Goal: Task Accomplishment & Management: Use online tool/utility

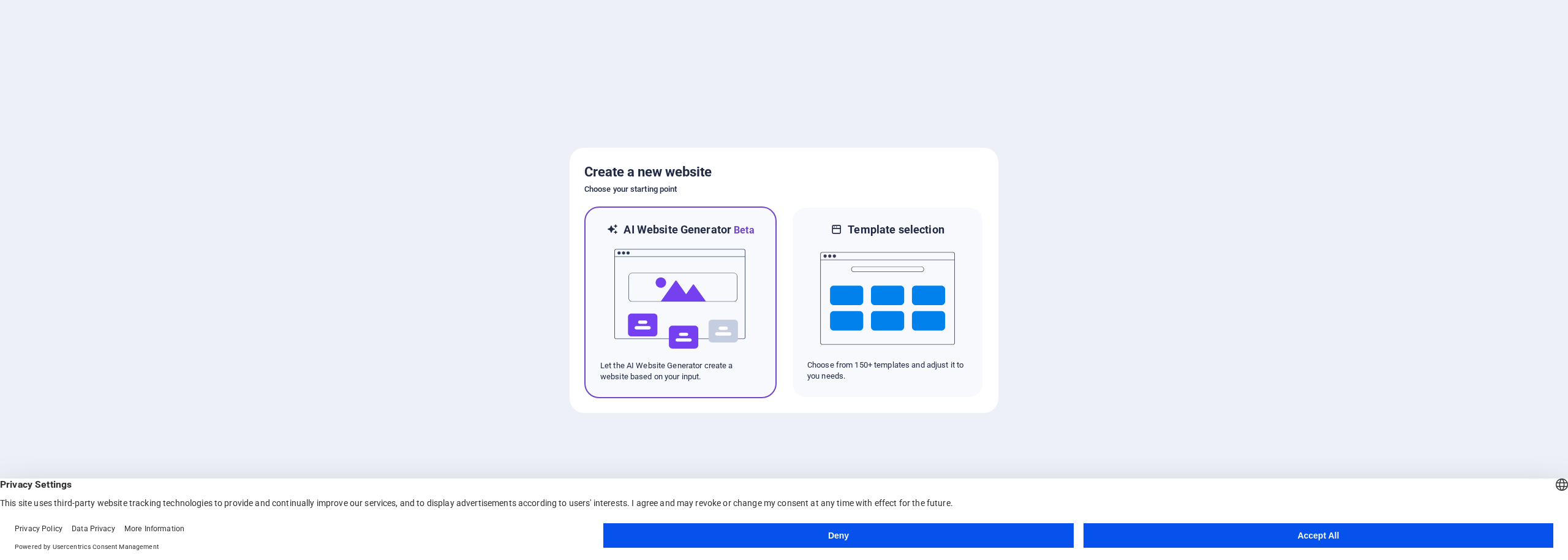
click at [698, 309] on img at bounding box center [680, 298] width 135 height 122
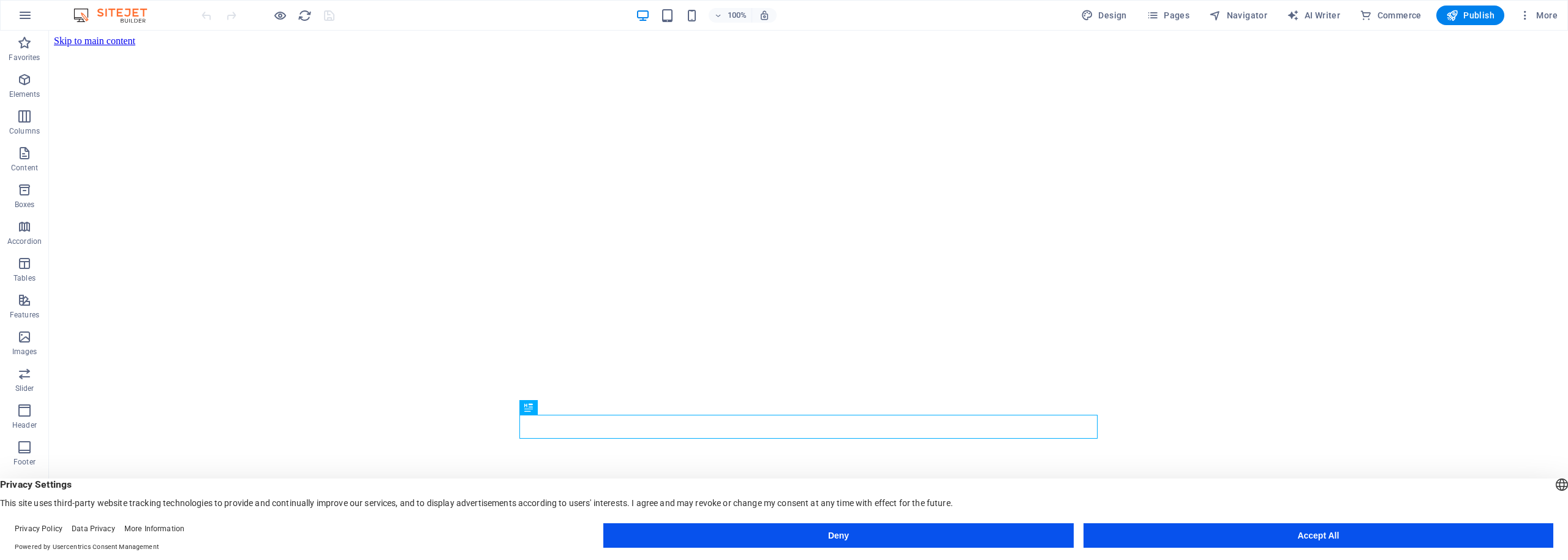
click at [1454, 531] on button "Accept All" at bounding box center [1318, 535] width 470 height 25
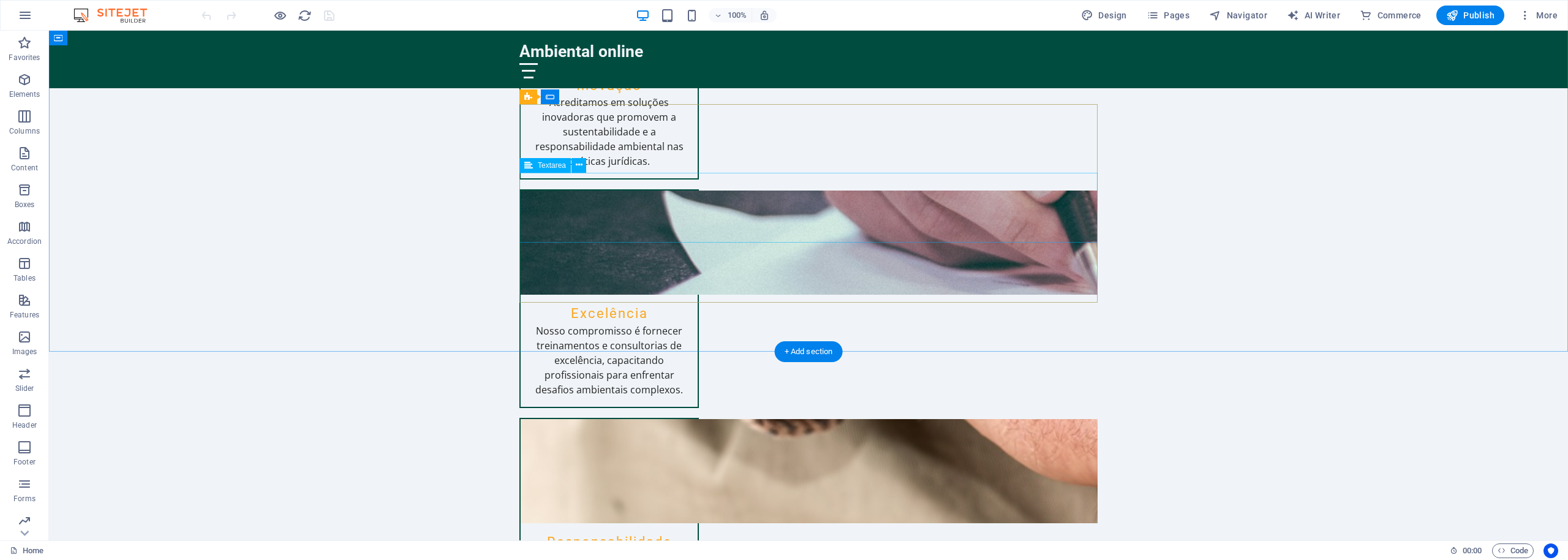
scroll to position [1747, 0]
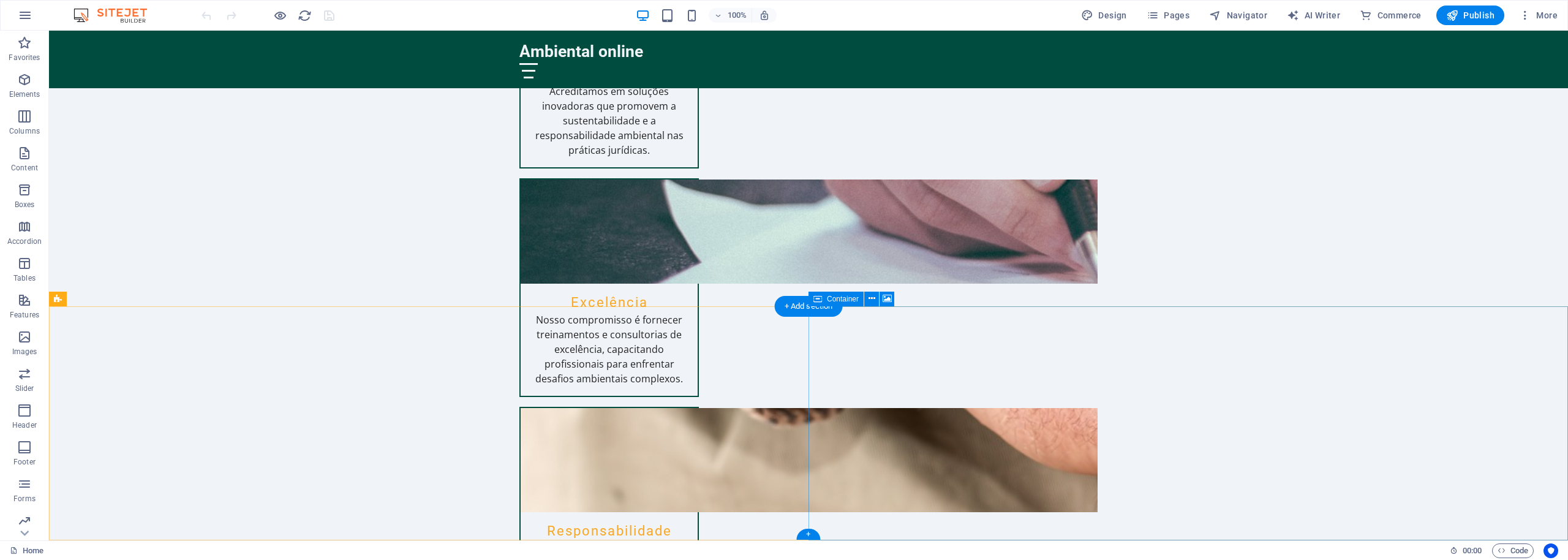
drag, startPoint x: 1083, startPoint y: 441, endPoint x: 867, endPoint y: 441, distance: 216.0
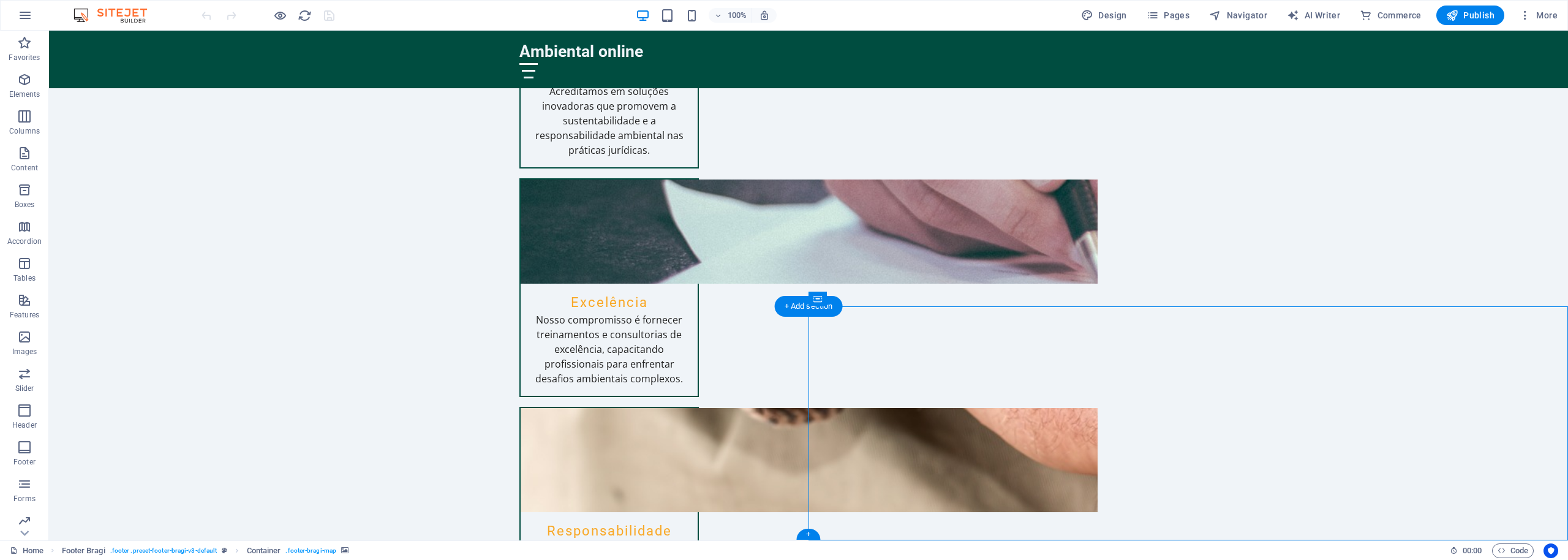
select select "px"
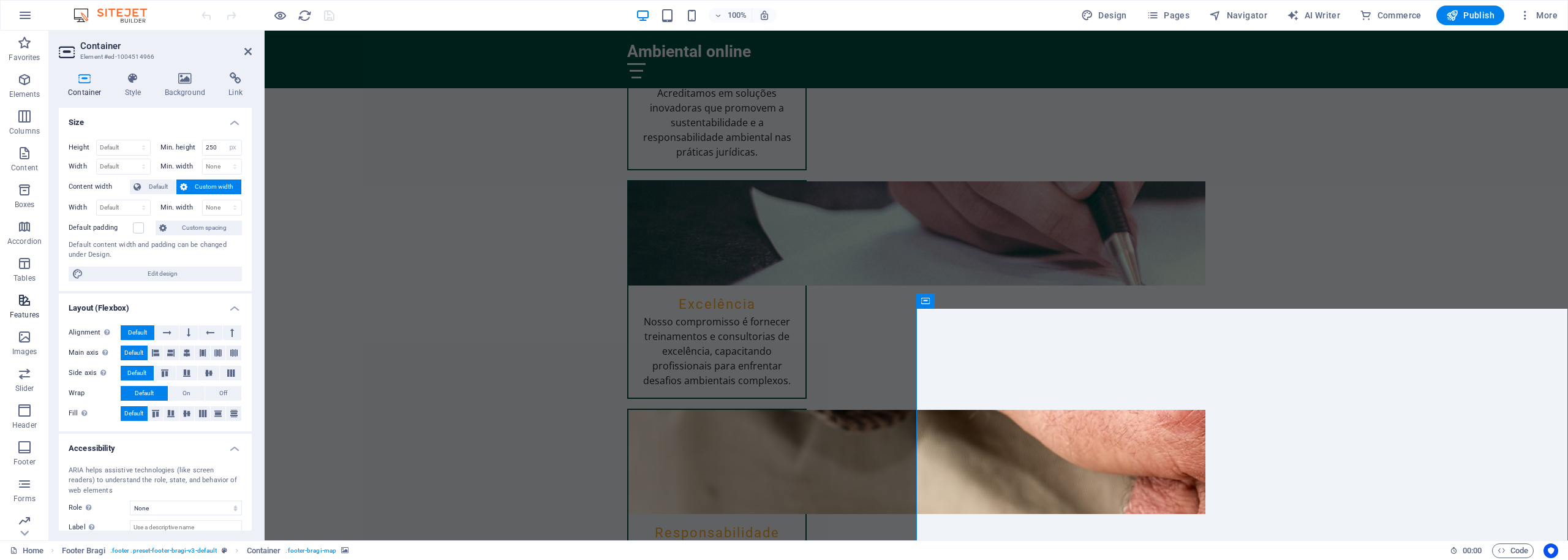
scroll to position [1, 0]
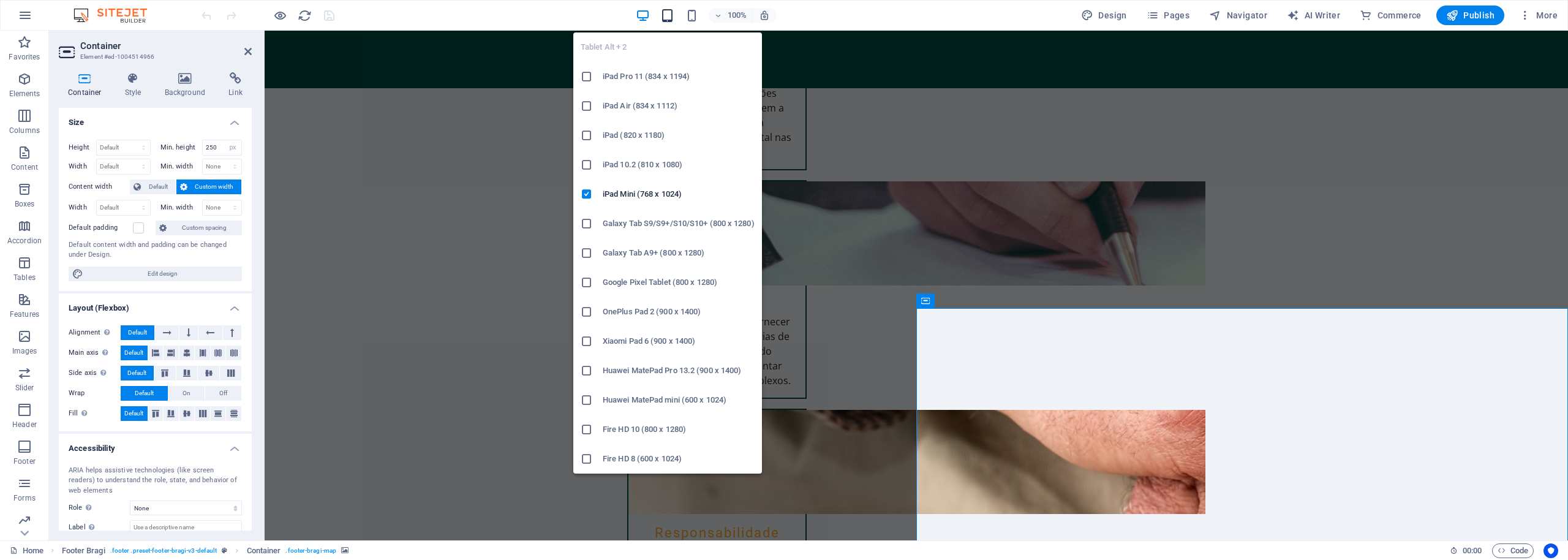
click at [671, 19] on icon "button" at bounding box center [667, 16] width 14 height 14
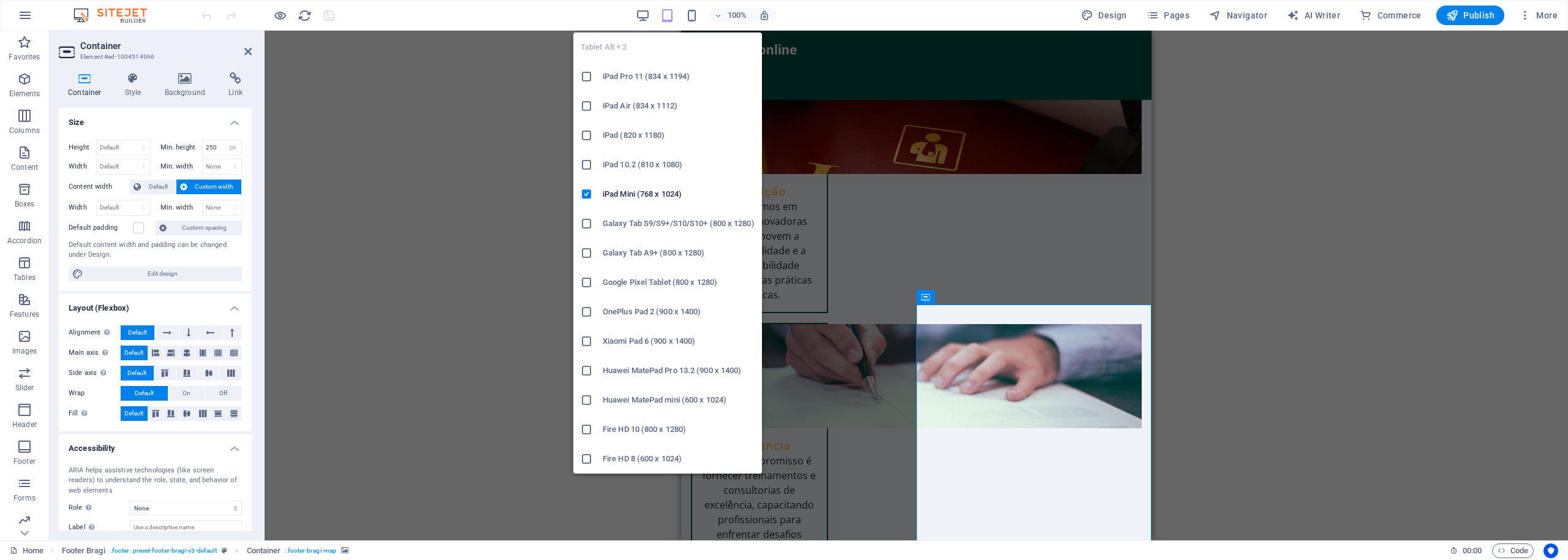
scroll to position [2011, 0]
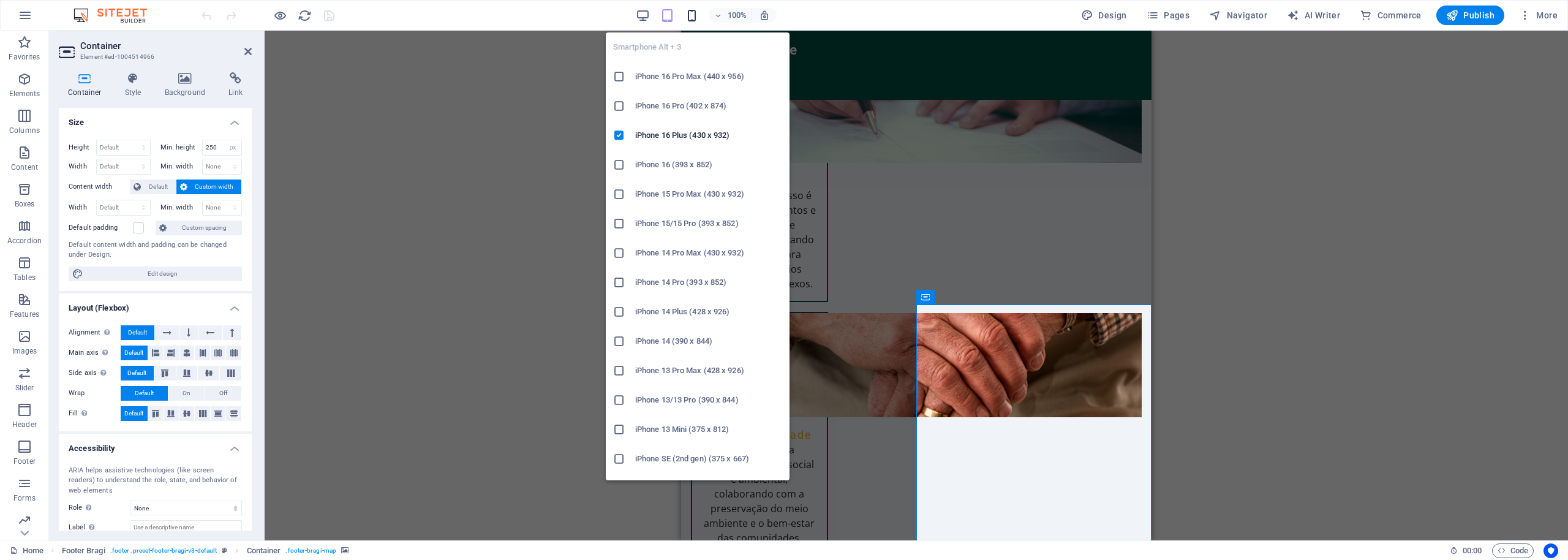
click at [696, 13] on icon "button" at bounding box center [692, 16] width 14 height 14
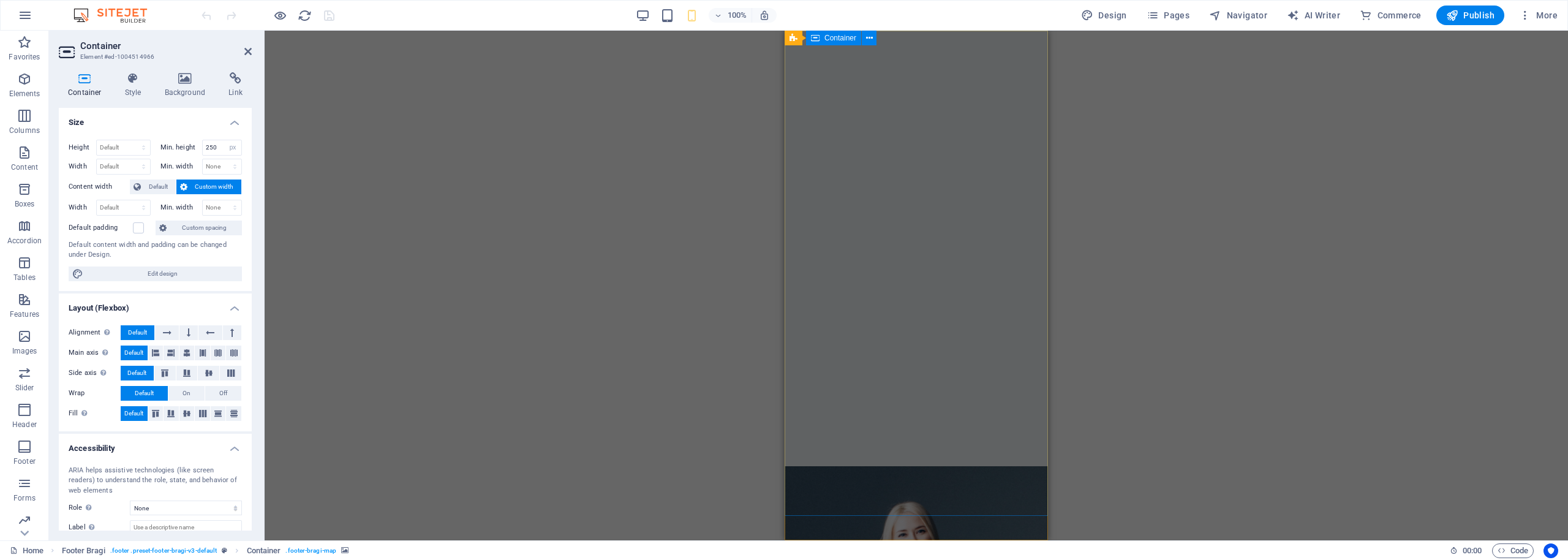
scroll to position [0, 0]
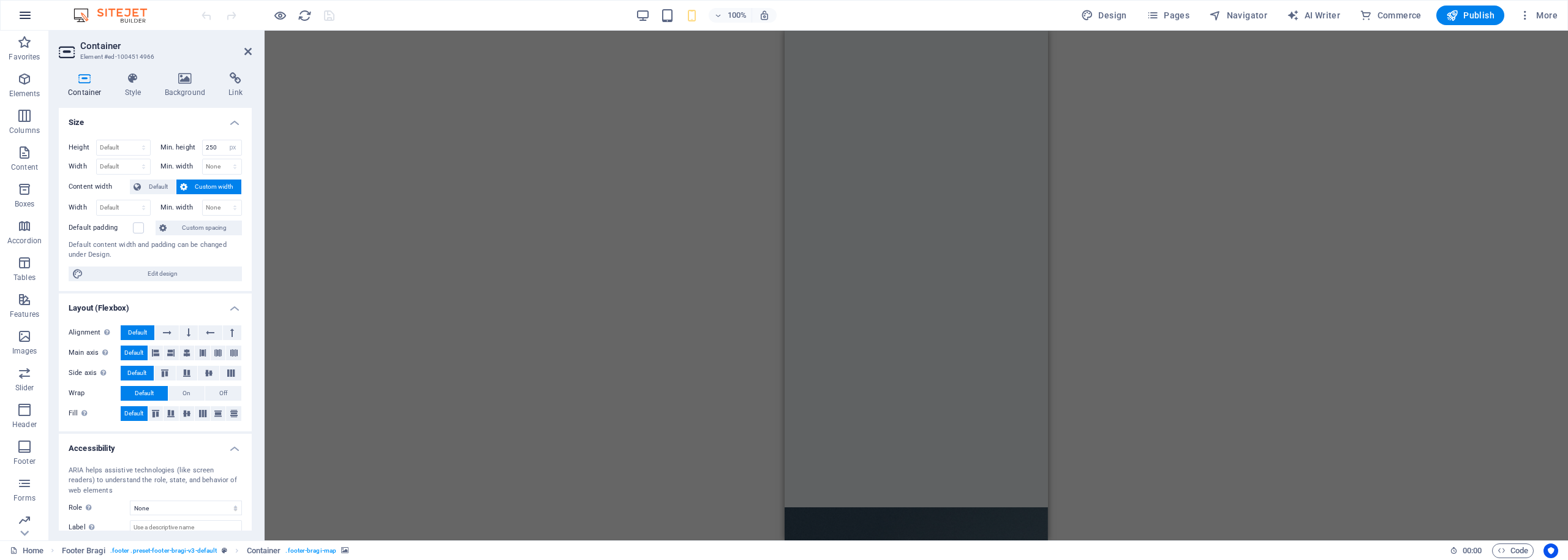
click at [25, 17] on icon "button" at bounding box center [25, 15] width 15 height 15
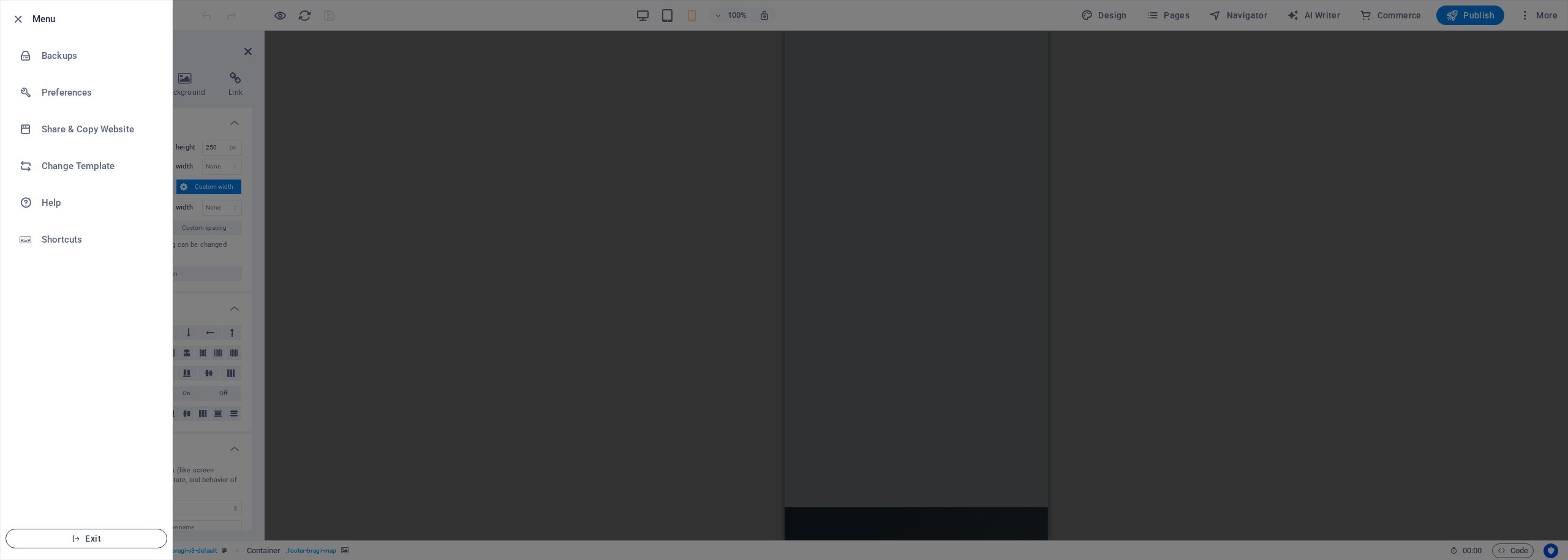
click at [93, 536] on span "Exit" at bounding box center [86, 538] width 141 height 10
